Goal: Navigation & Orientation: Find specific page/section

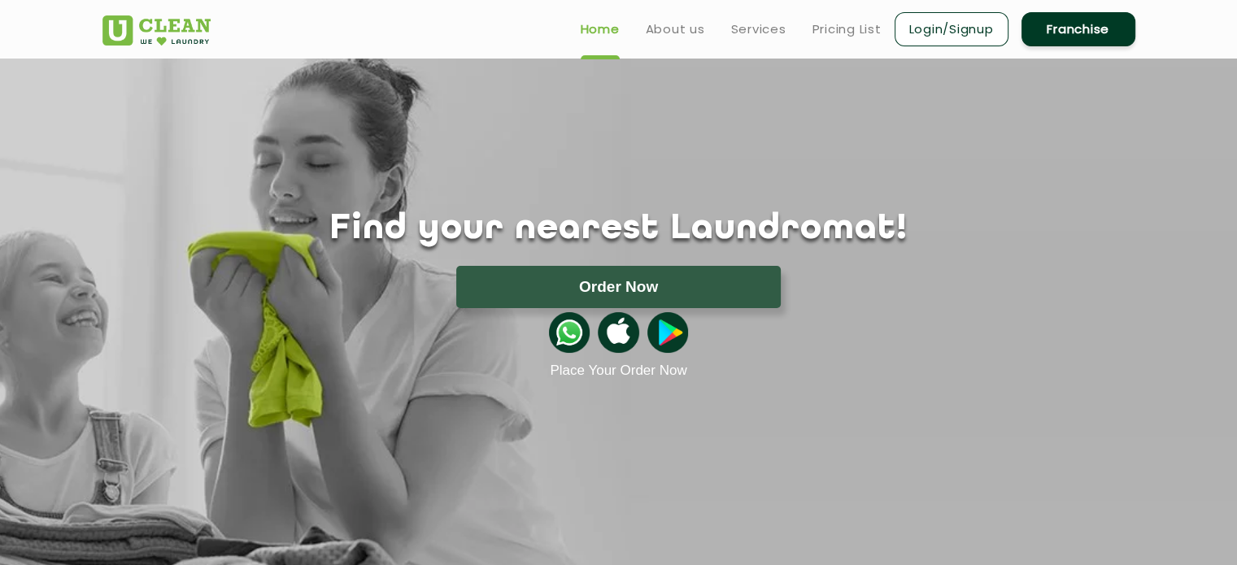
click at [589, 28] on link "Home" at bounding box center [600, 30] width 39 height 20
click at [671, 28] on link "About us" at bounding box center [675, 30] width 59 height 20
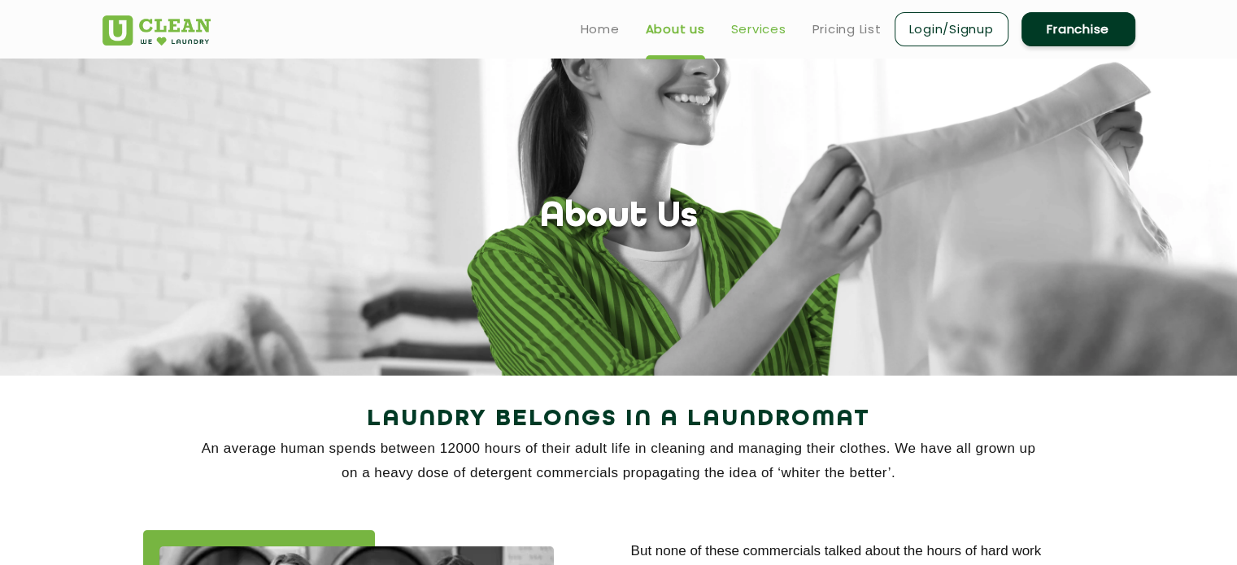
click at [744, 32] on link "Services" at bounding box center [758, 30] width 55 height 20
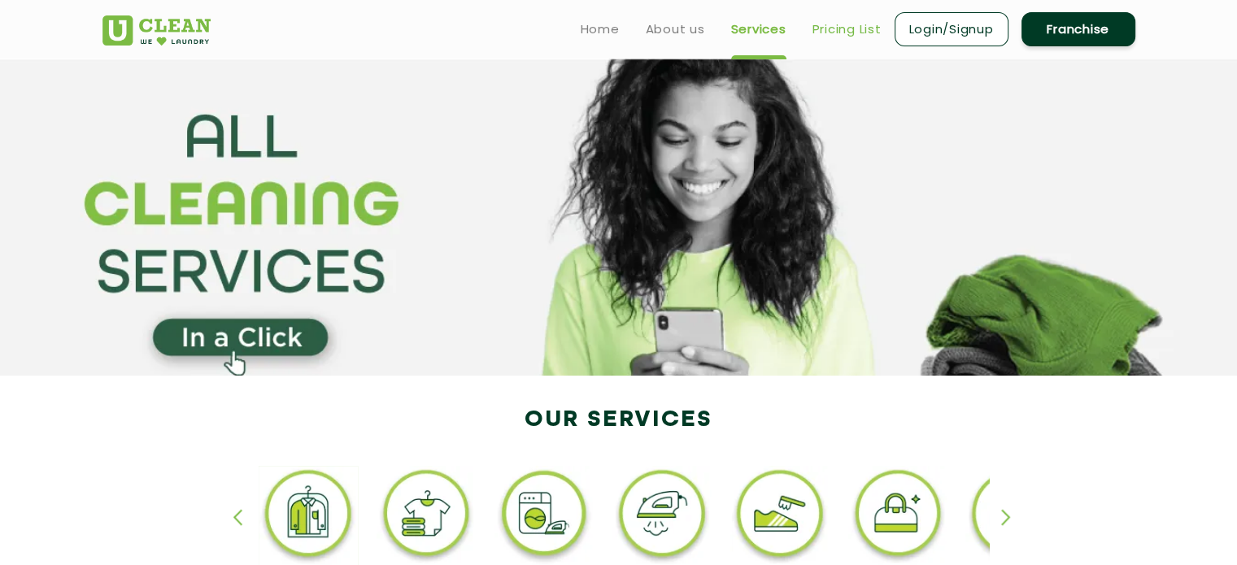
click at [825, 32] on link "Pricing List" at bounding box center [846, 30] width 69 height 20
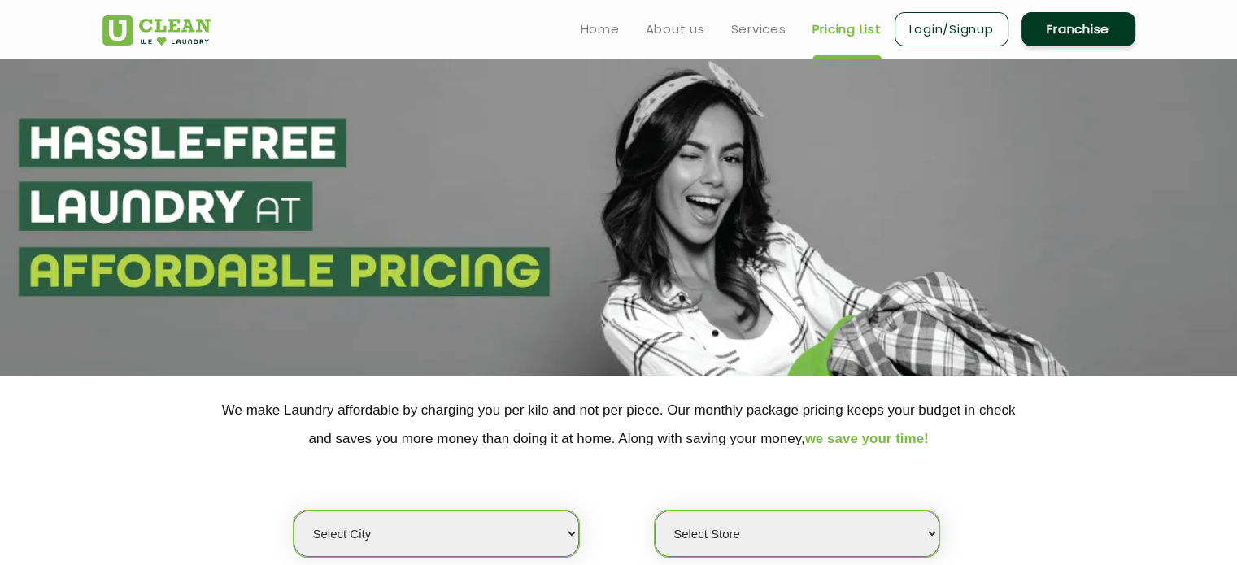
select select "0"
click at [589, 28] on link "Home" at bounding box center [600, 30] width 39 height 20
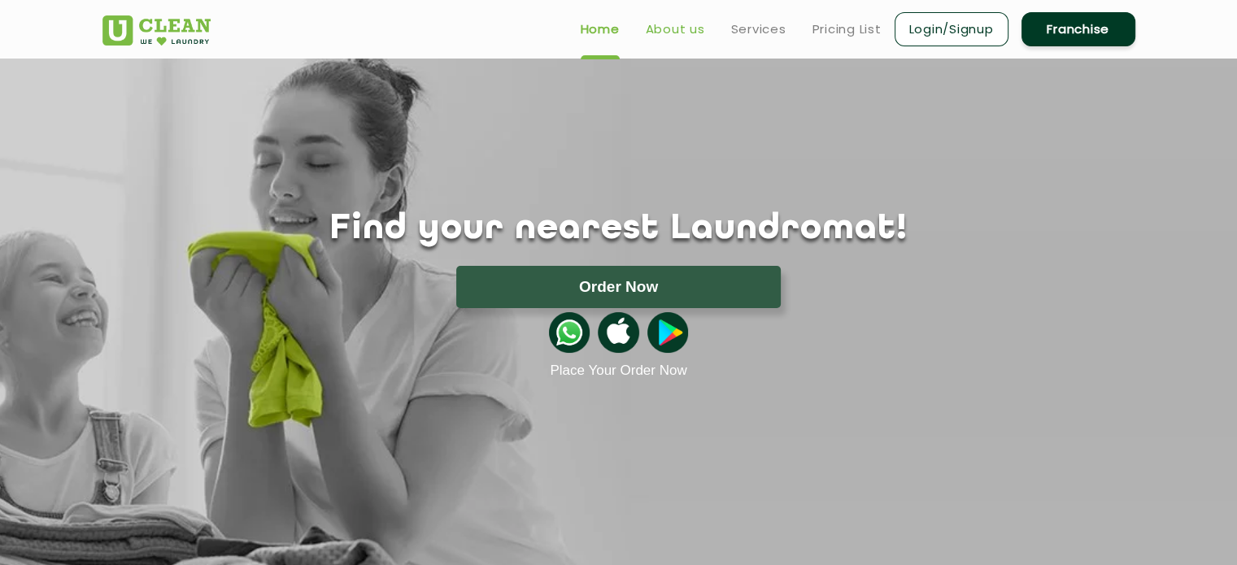
click at [673, 35] on link "About us" at bounding box center [675, 30] width 59 height 20
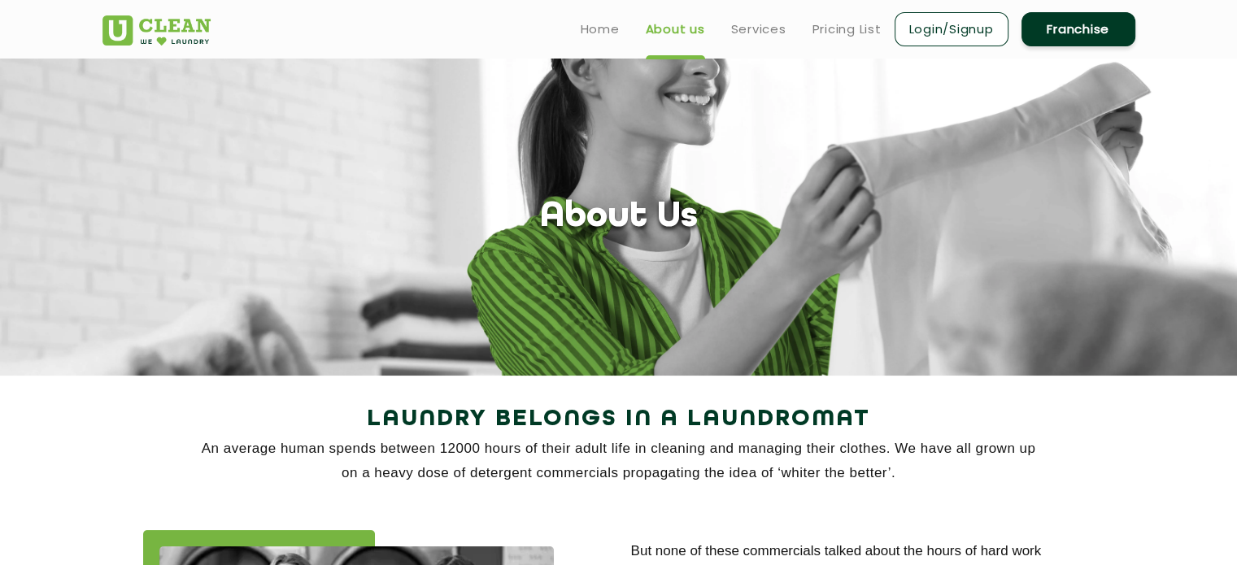
click at [673, 35] on link "About us" at bounding box center [675, 30] width 59 height 20
click at [755, 28] on link "Services" at bounding box center [758, 30] width 55 height 20
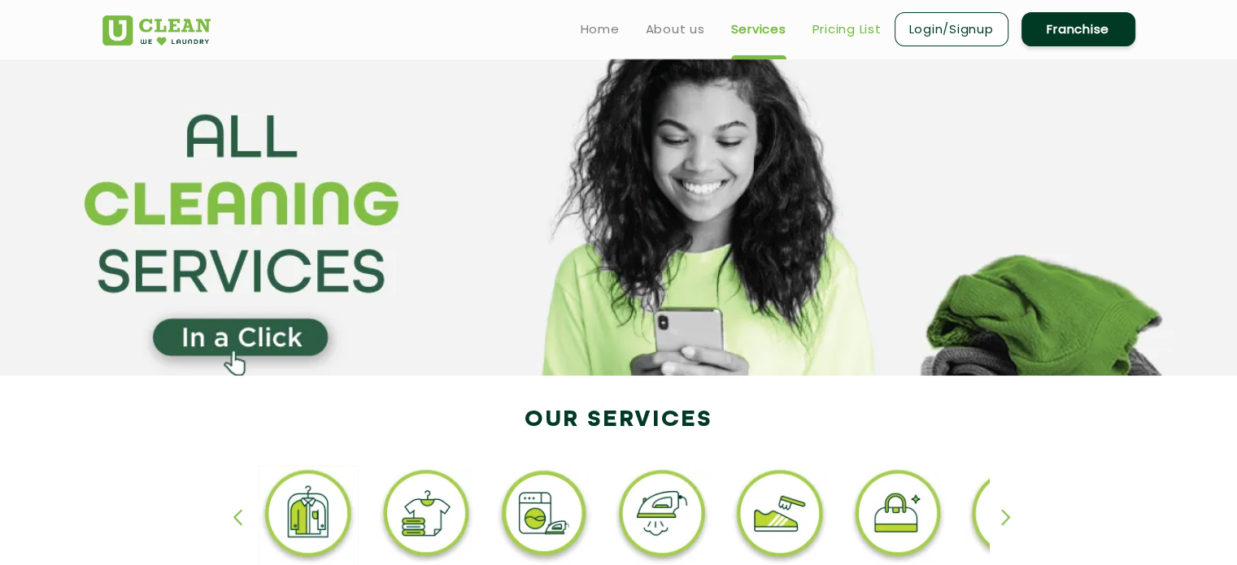
click at [841, 28] on link "Pricing List" at bounding box center [846, 30] width 69 height 20
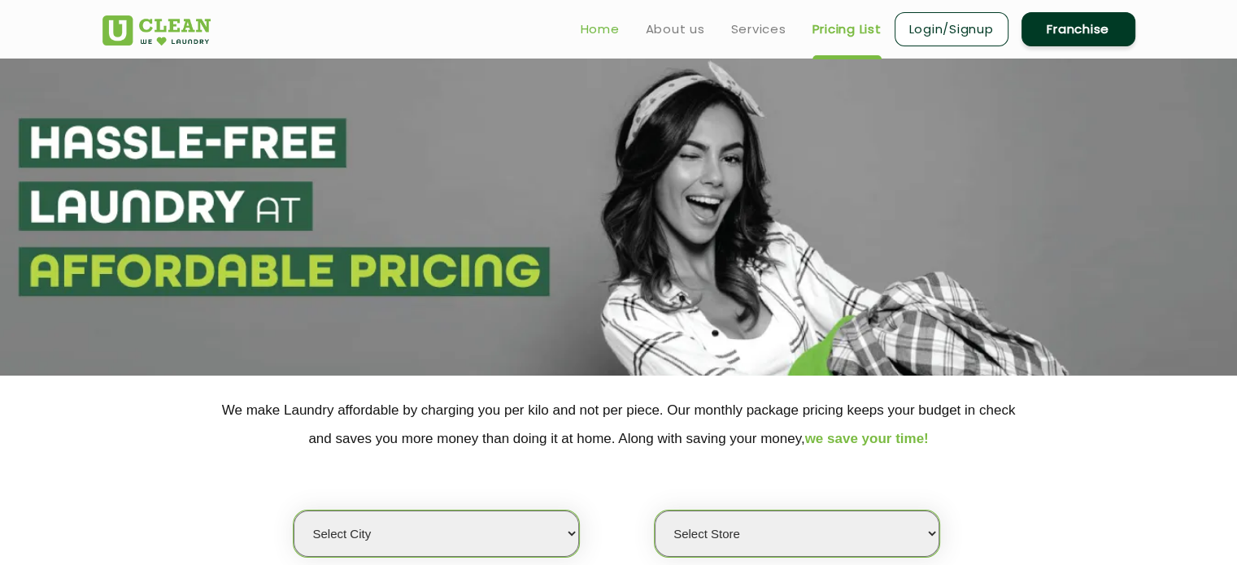
click at [601, 28] on link "Home" at bounding box center [600, 30] width 39 height 20
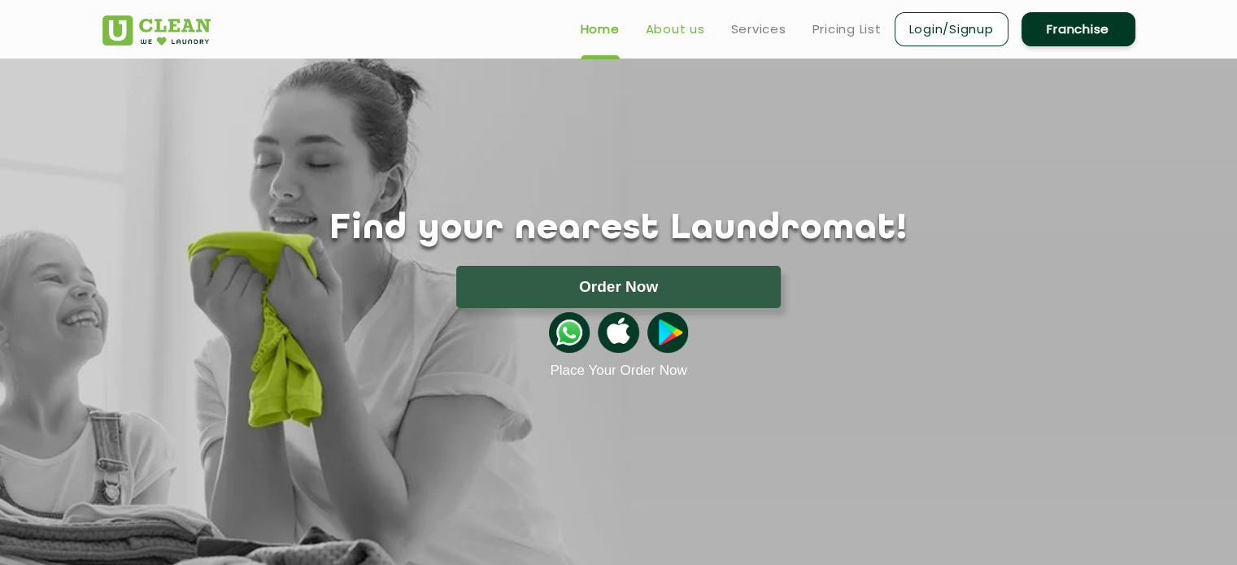
click at [686, 28] on link "About us" at bounding box center [675, 30] width 59 height 20
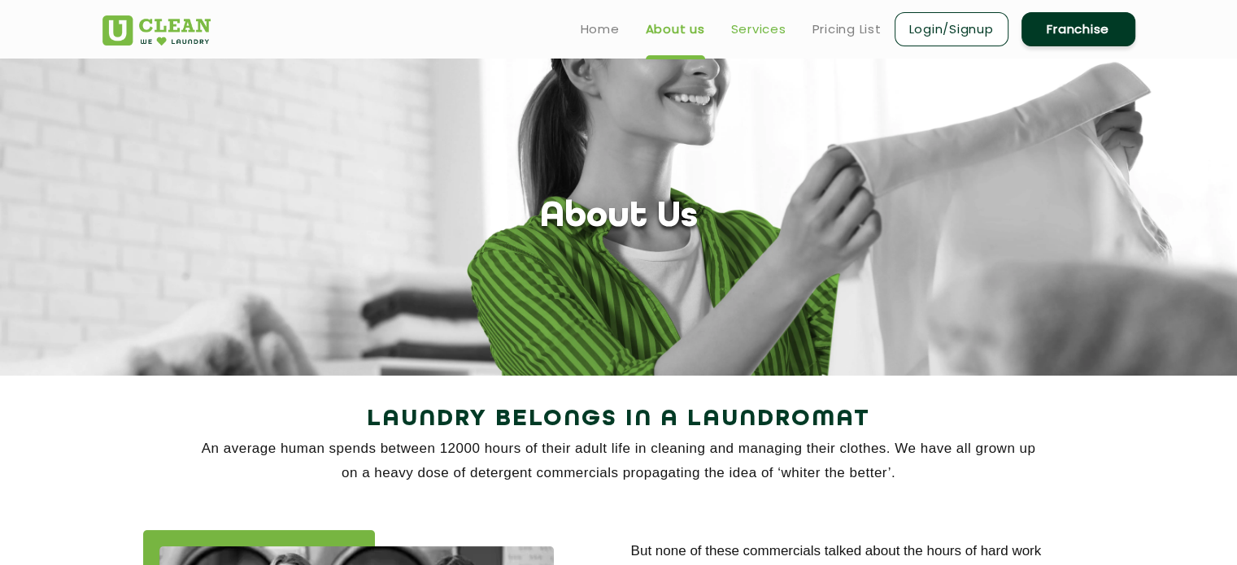
click at [748, 28] on link "Services" at bounding box center [758, 30] width 55 height 20
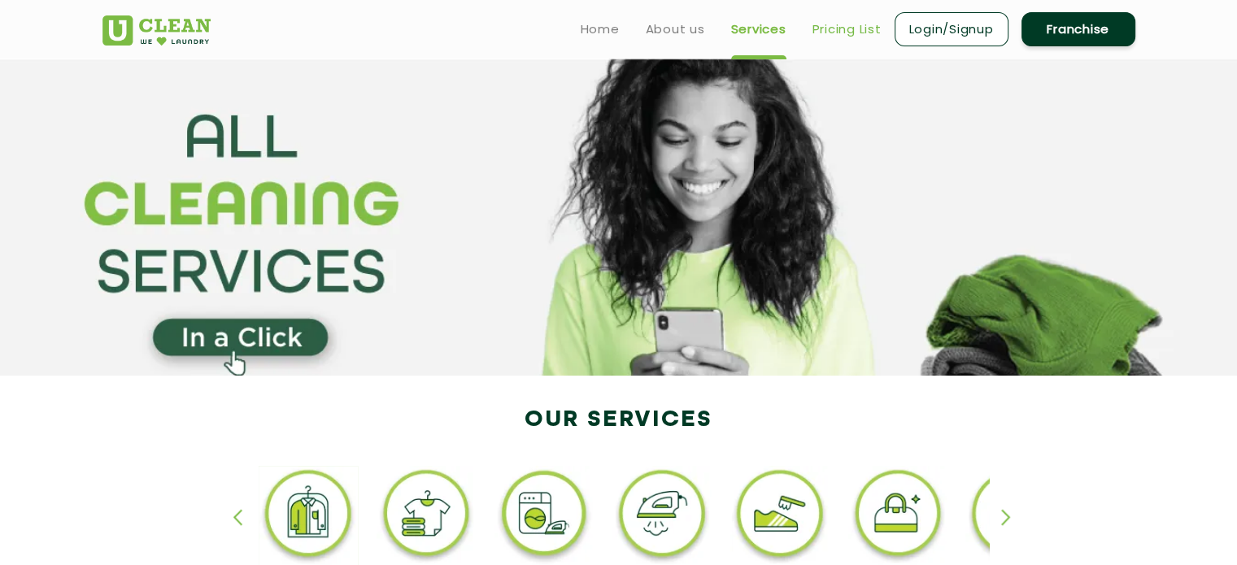
click at [821, 29] on link "Pricing List" at bounding box center [846, 30] width 69 height 20
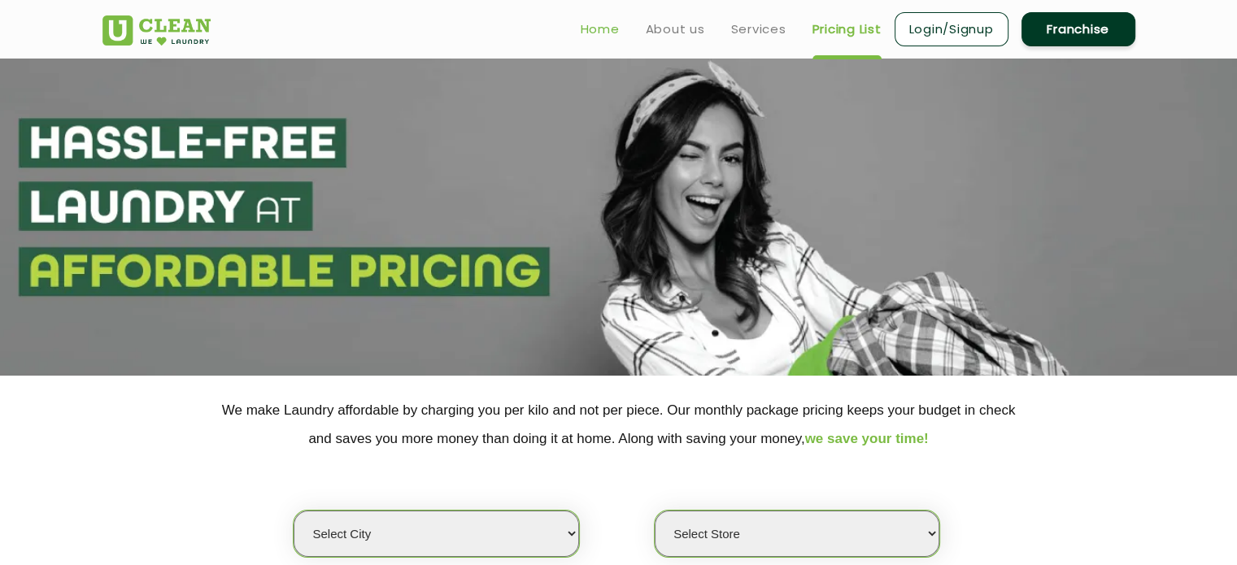
click at [599, 32] on link "Home" at bounding box center [600, 30] width 39 height 20
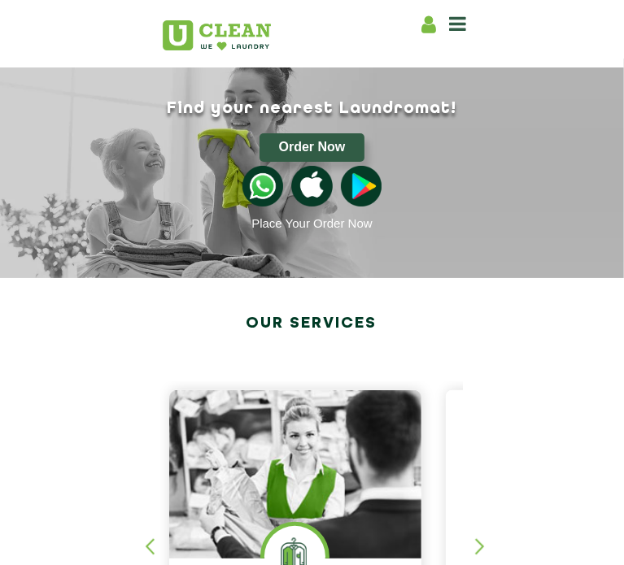
click at [467, 22] on icon at bounding box center [458, 24] width 17 height 20
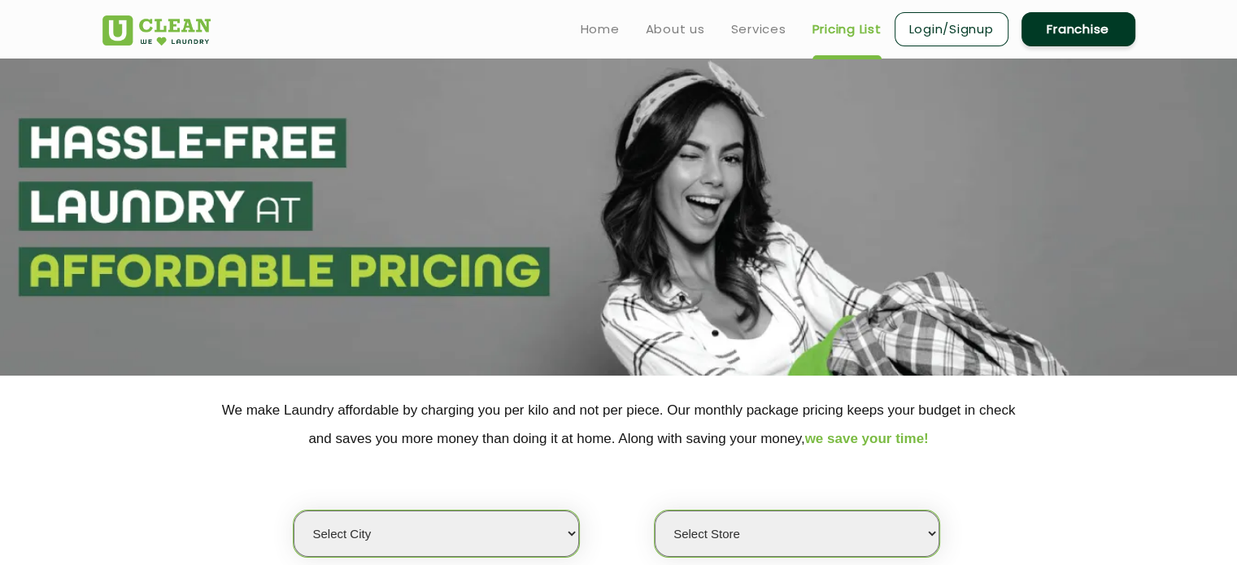
select select "0"
click at [601, 31] on link "Home" at bounding box center [600, 30] width 39 height 20
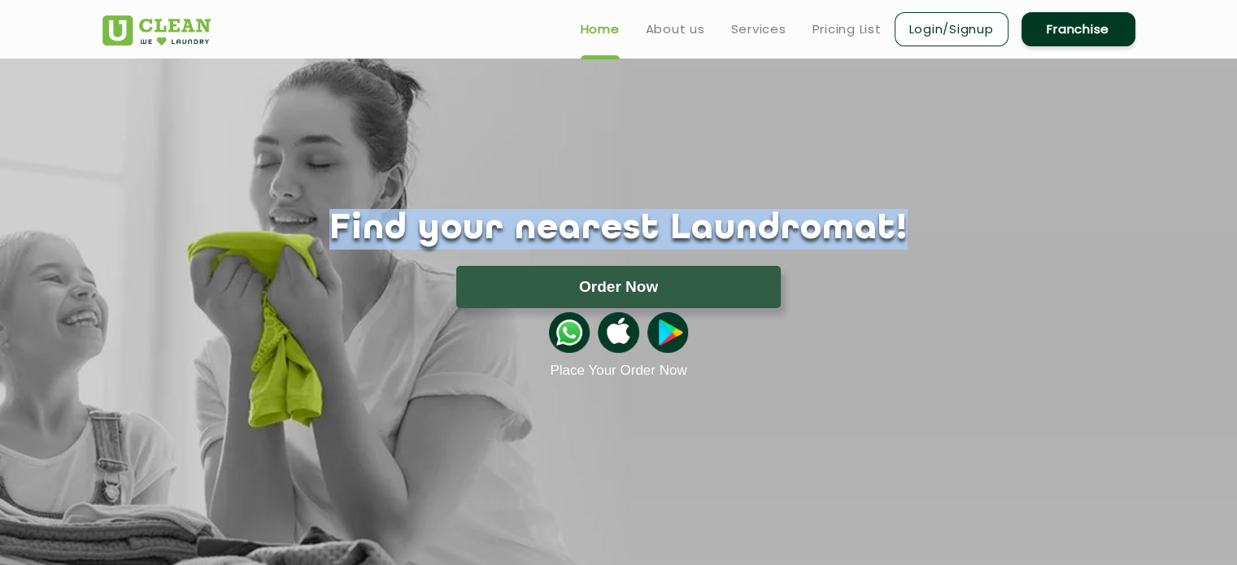
drag, startPoint x: 379, startPoint y: 220, endPoint x: 855, endPoint y: 228, distance: 475.8
click at [855, 228] on h1 "Find your nearest Laundromat!" at bounding box center [618, 229] width 1057 height 41
copy h1 "Find your nearest Laundromat!"
